Goal: Task Accomplishment & Management: Complete application form

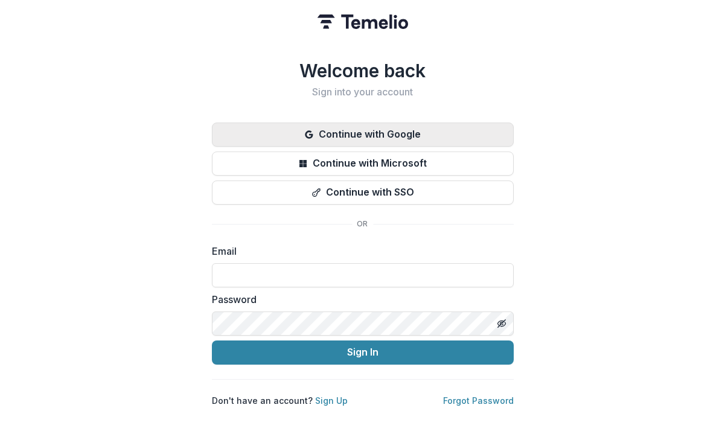
click at [332, 129] on button "Continue with Google" at bounding box center [363, 135] width 302 height 24
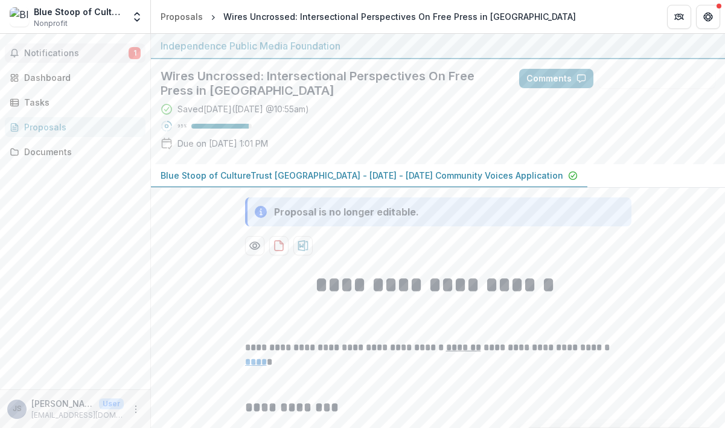
click at [59, 46] on button "Notifications 1" at bounding box center [75, 52] width 141 height 19
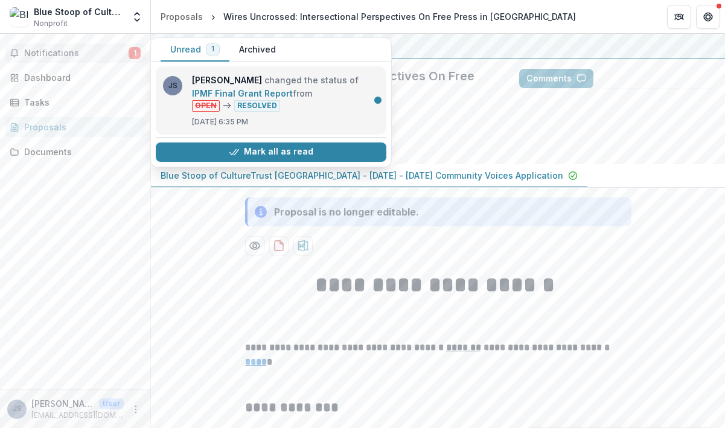
click at [293, 98] on link "IPMF Final Grant Report" at bounding box center [242, 93] width 101 height 10
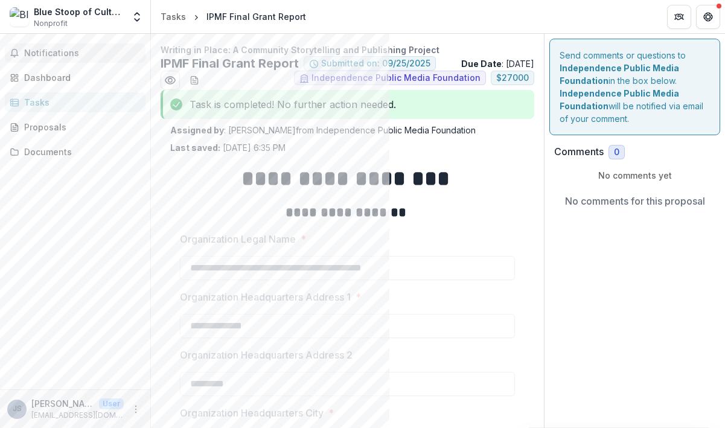
click at [77, 49] on span "Notifications" at bounding box center [82, 53] width 117 height 10
click at [152, 261] on div "**********" at bounding box center [347, 427] width 393 height 769
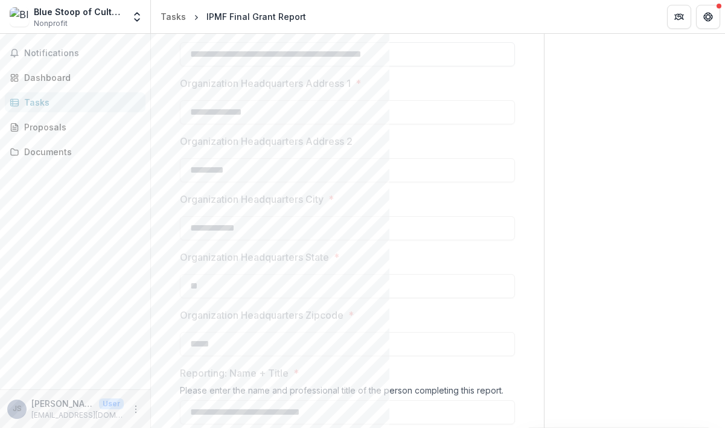
scroll to position [245, 0]
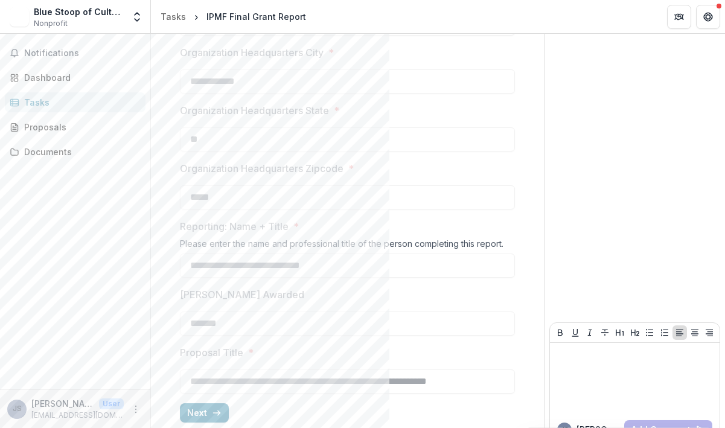
scroll to position [385, 0]
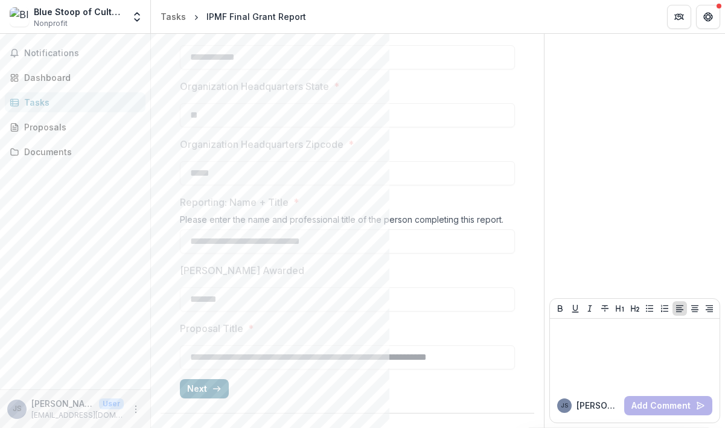
click at [212, 391] on icon "button" at bounding box center [217, 389] width 10 height 10
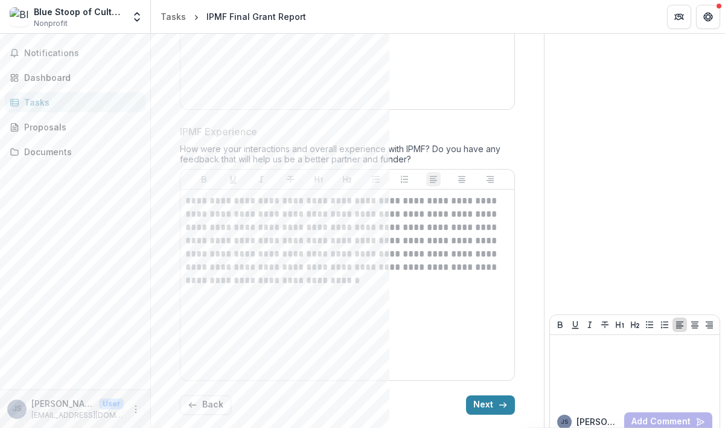
scroll to position [2376, 0]
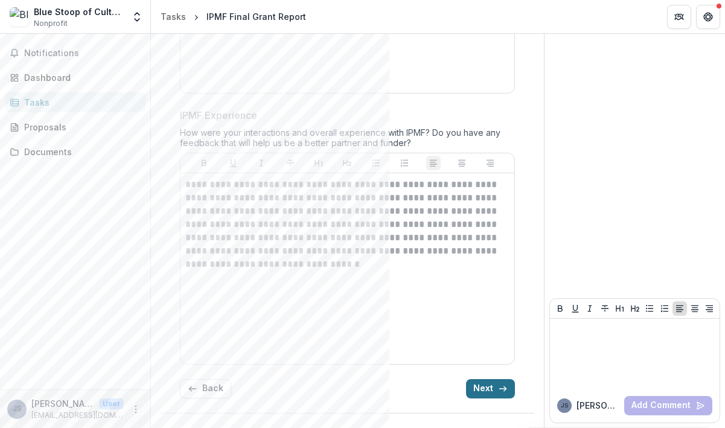
click at [484, 386] on button "Next" at bounding box center [490, 388] width 49 height 19
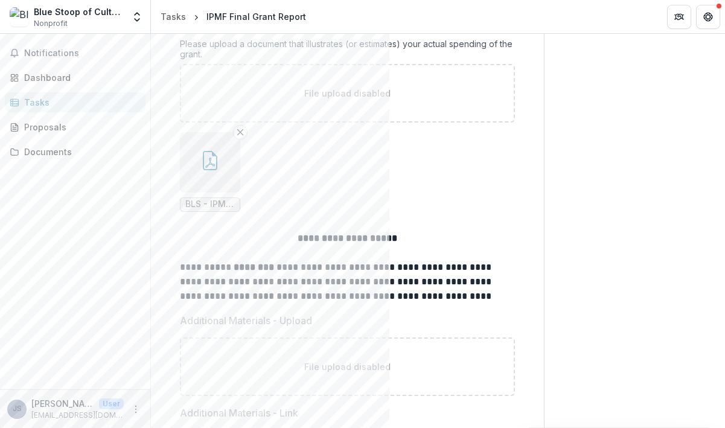
scroll to position [30, 0]
